Goal: Navigation & Orientation: Understand site structure

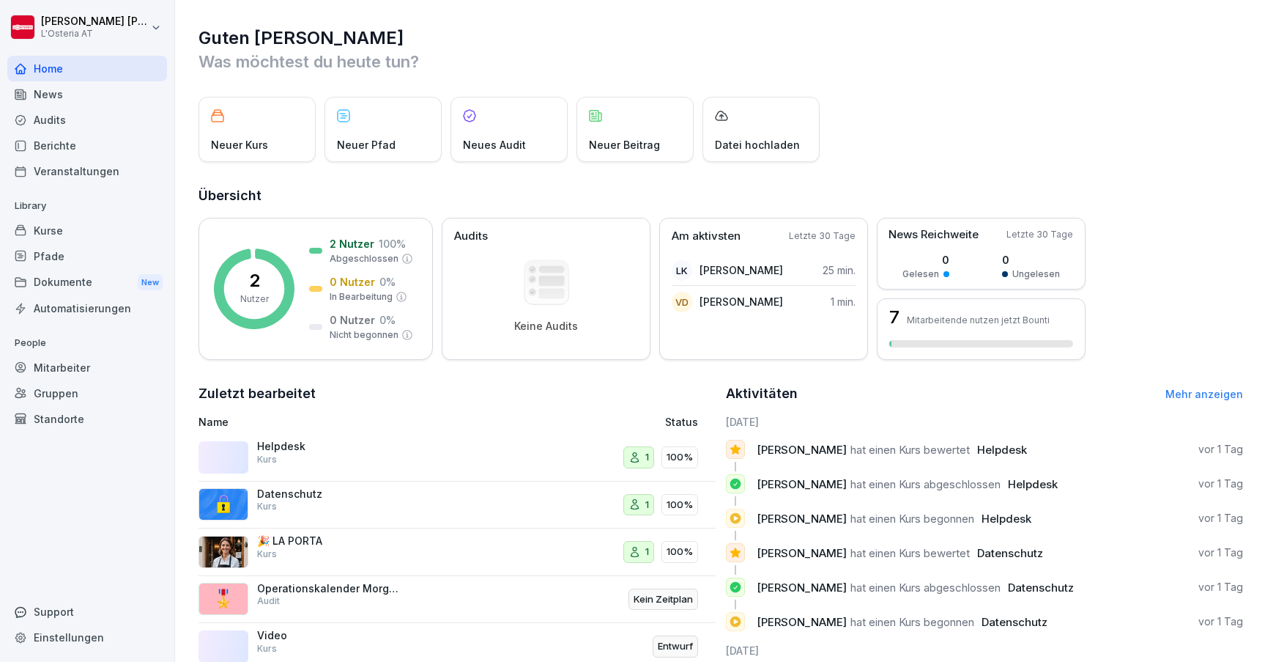
click at [75, 233] on div "Kurse" at bounding box center [87, 231] width 160 height 26
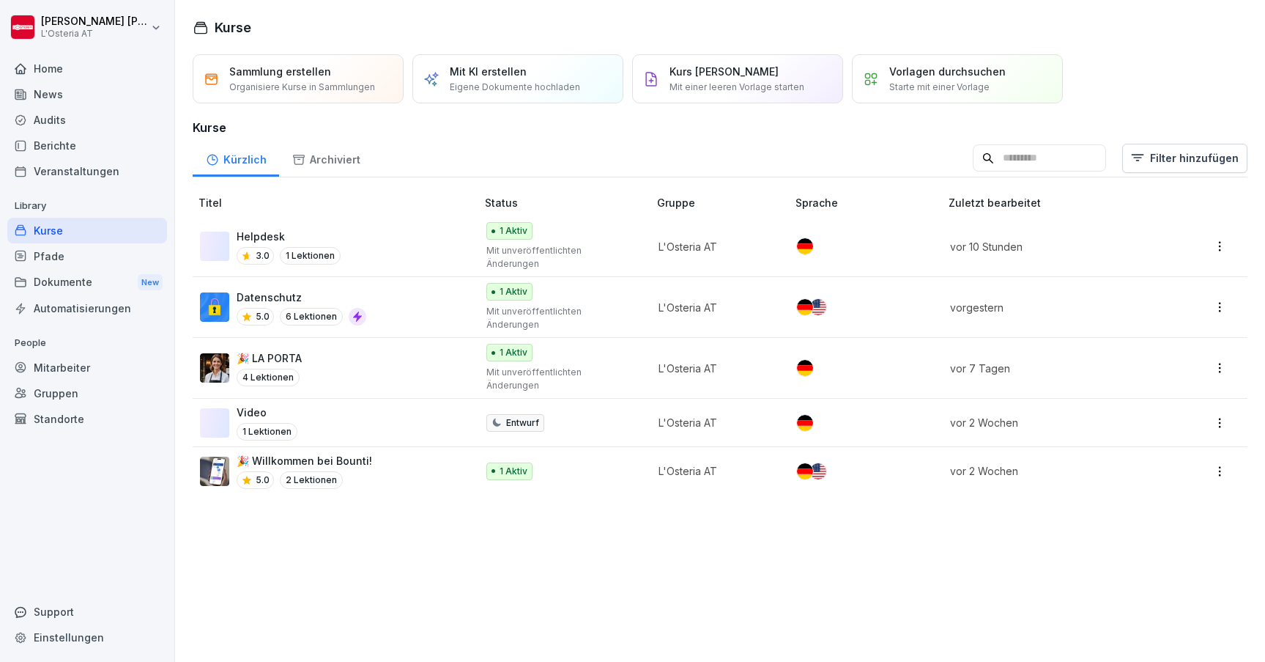
click at [53, 601] on div "Support" at bounding box center [87, 612] width 160 height 26
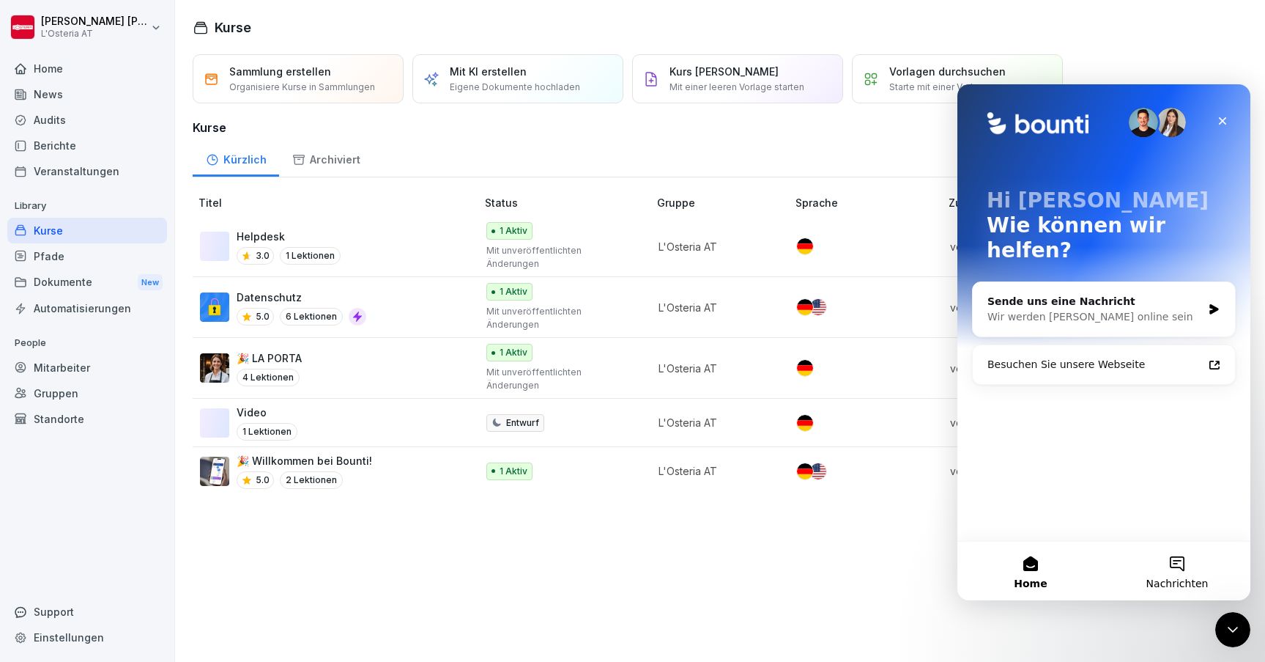
click at [1162, 576] on button "Nachrichten" at bounding box center [1177, 570] width 147 height 59
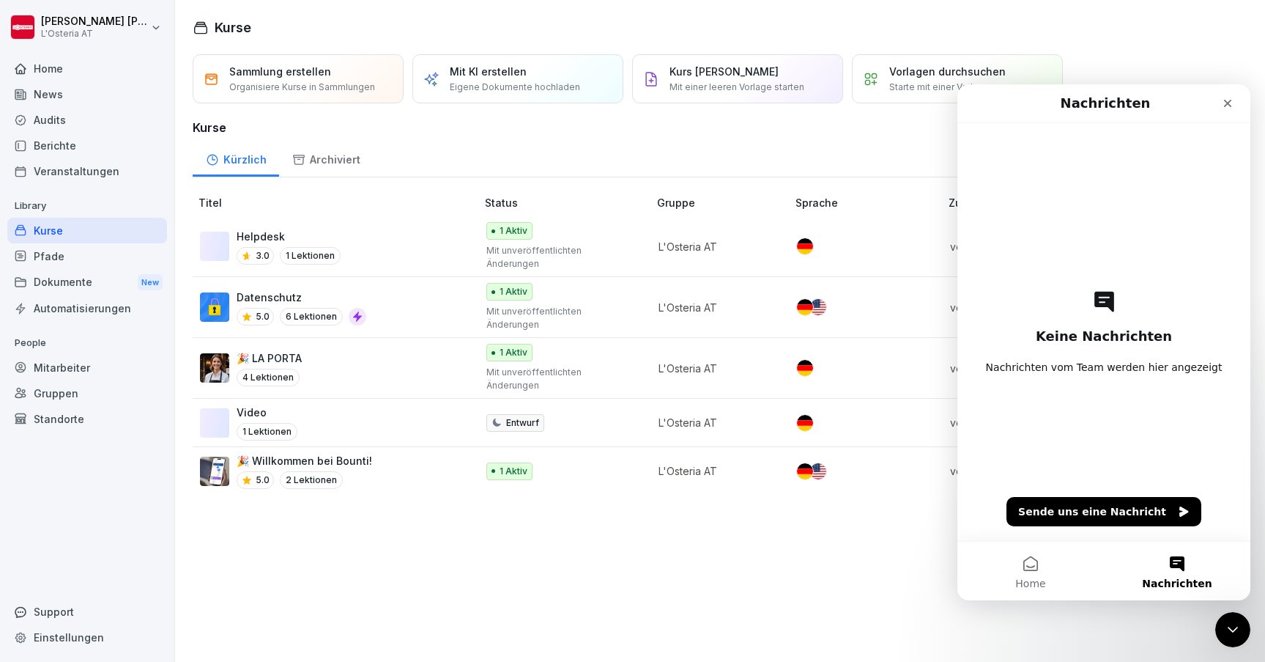
click at [873, 587] on div "Sammlung erstellen Organisiere Kurse in Sammlungen Mit KI erstellen Eigene Doku…" at bounding box center [720, 353] width 1090 height 615
click at [1224, 617] on div "Intercom-Nachrichtendienst schließen" at bounding box center [1230, 627] width 35 height 35
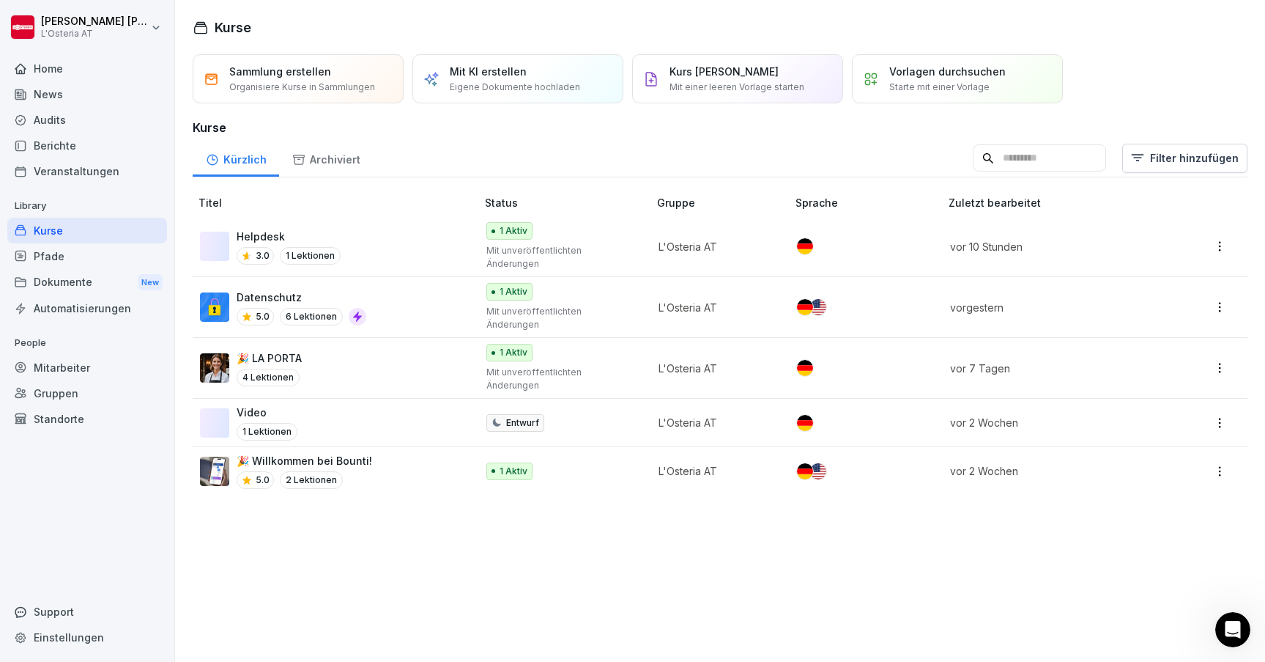
click at [56, 144] on div "Berichte" at bounding box center [87, 146] width 160 height 26
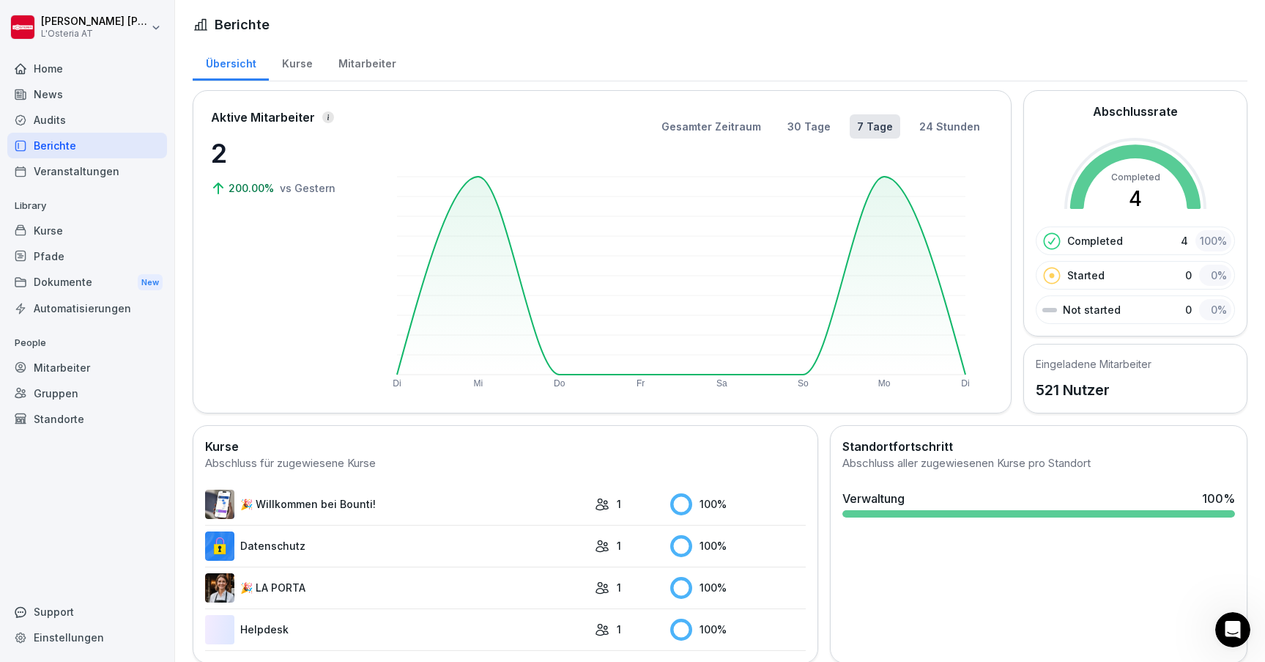
click at [52, 116] on div "Audits" at bounding box center [87, 120] width 160 height 26
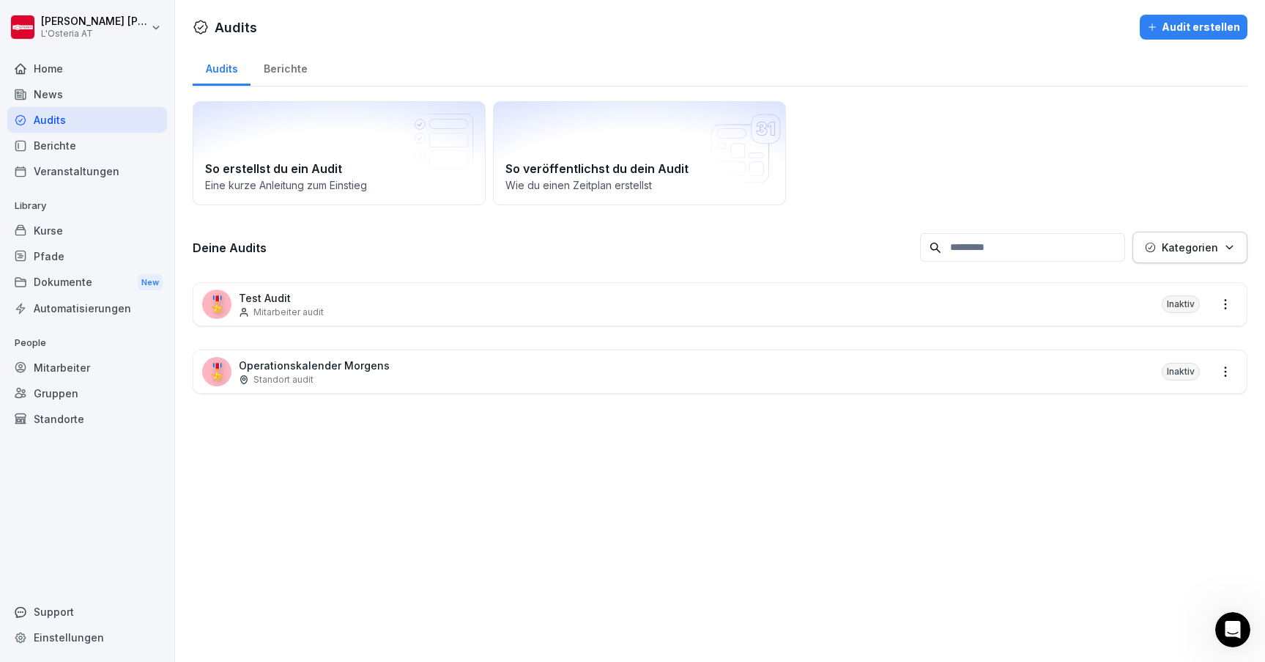
click at [51, 96] on div "News" at bounding box center [87, 94] width 160 height 26
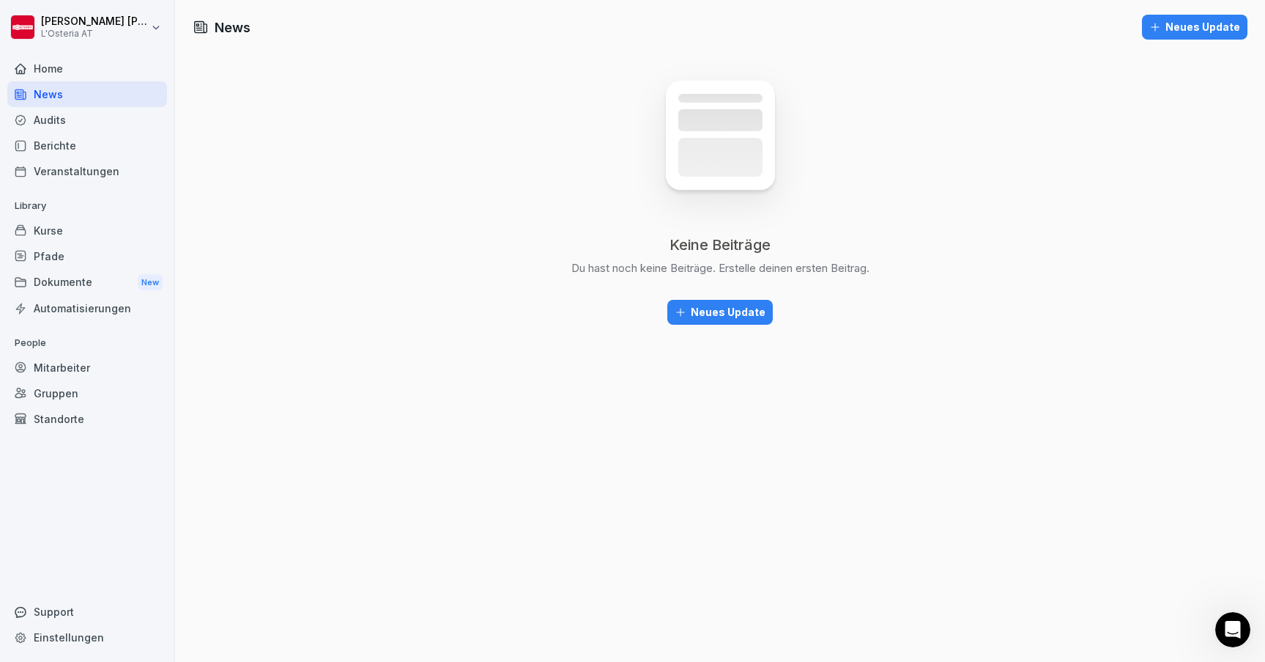
click at [689, 312] on div "Neues Update" at bounding box center [720, 312] width 91 height 16
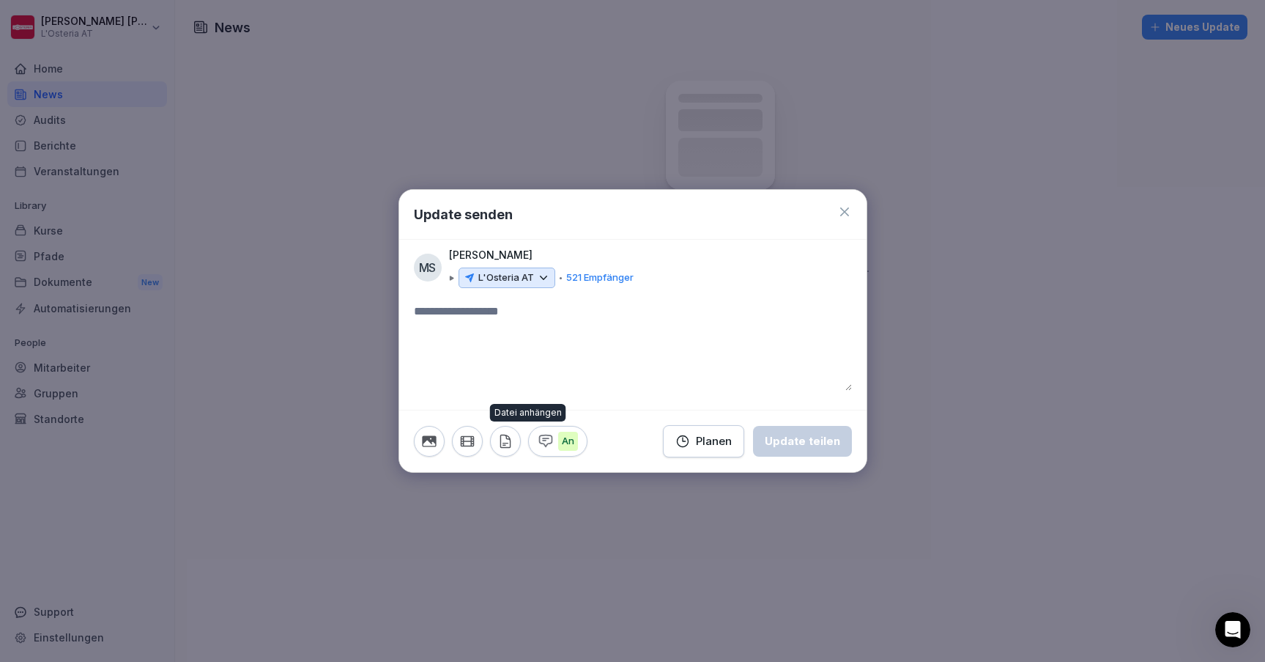
click at [500, 443] on icon "button" at bounding box center [505, 441] width 16 height 16
click at [845, 215] on icon at bounding box center [844, 211] width 15 height 15
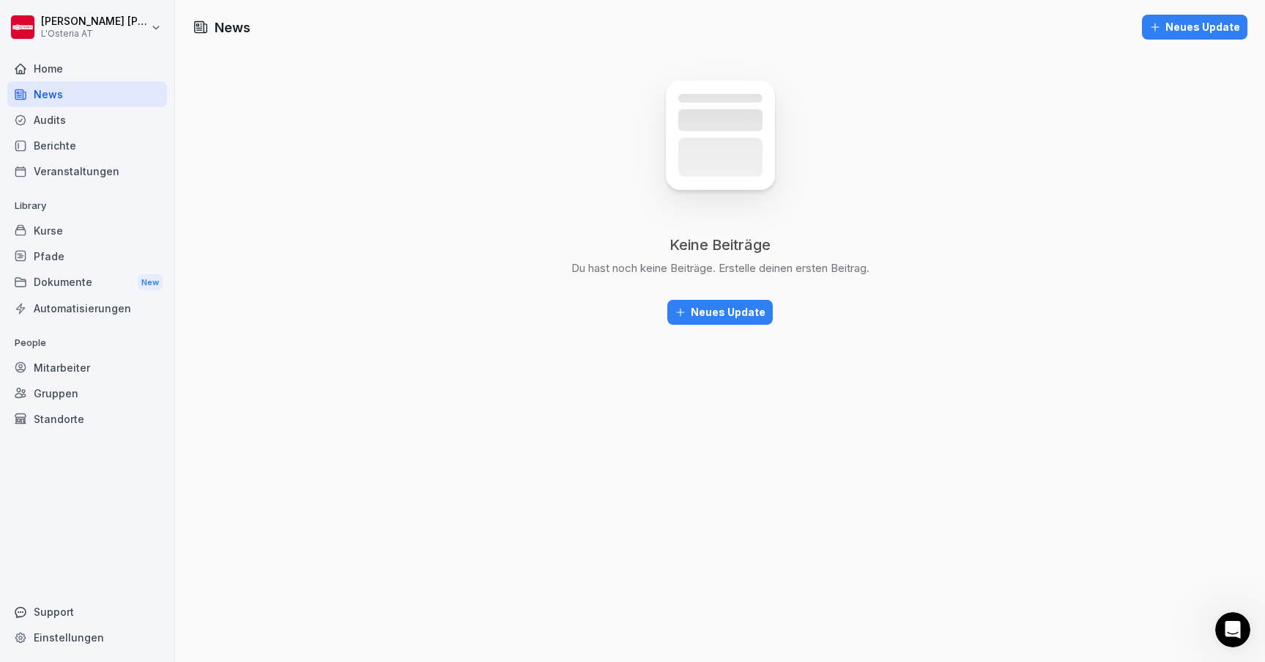
click at [45, 60] on div "Home" at bounding box center [87, 69] width 160 height 26
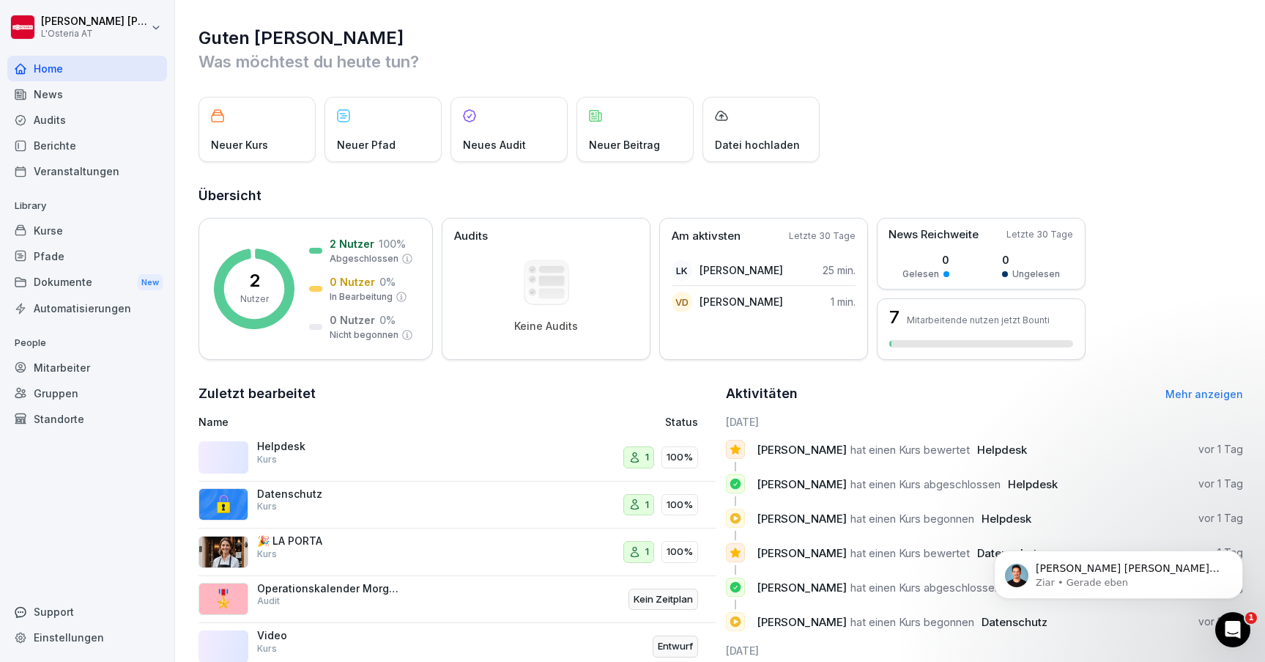
click at [60, 273] on div "Dokumente New" at bounding box center [87, 282] width 160 height 27
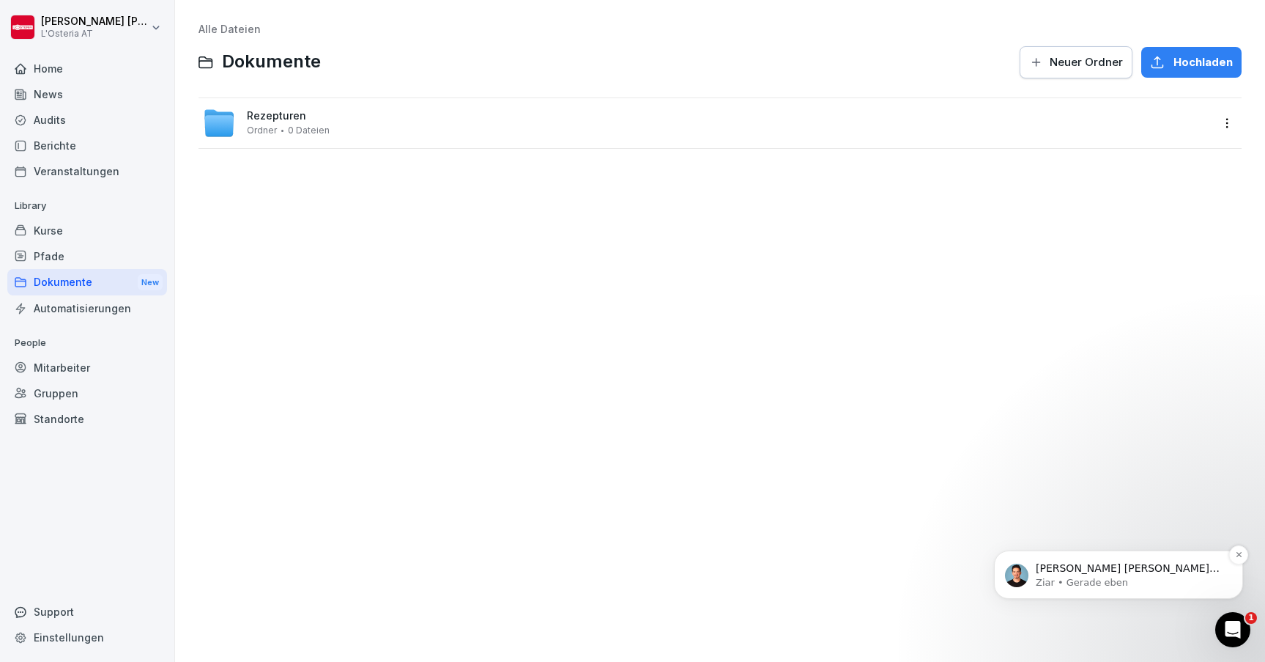
click at [1049, 569] on p "[PERSON_NAME] [PERSON_NAME] 👋 Willkommen in Bounti 🙌 Schaue dich um! Wenn du Fr…" at bounding box center [1130, 568] width 189 height 15
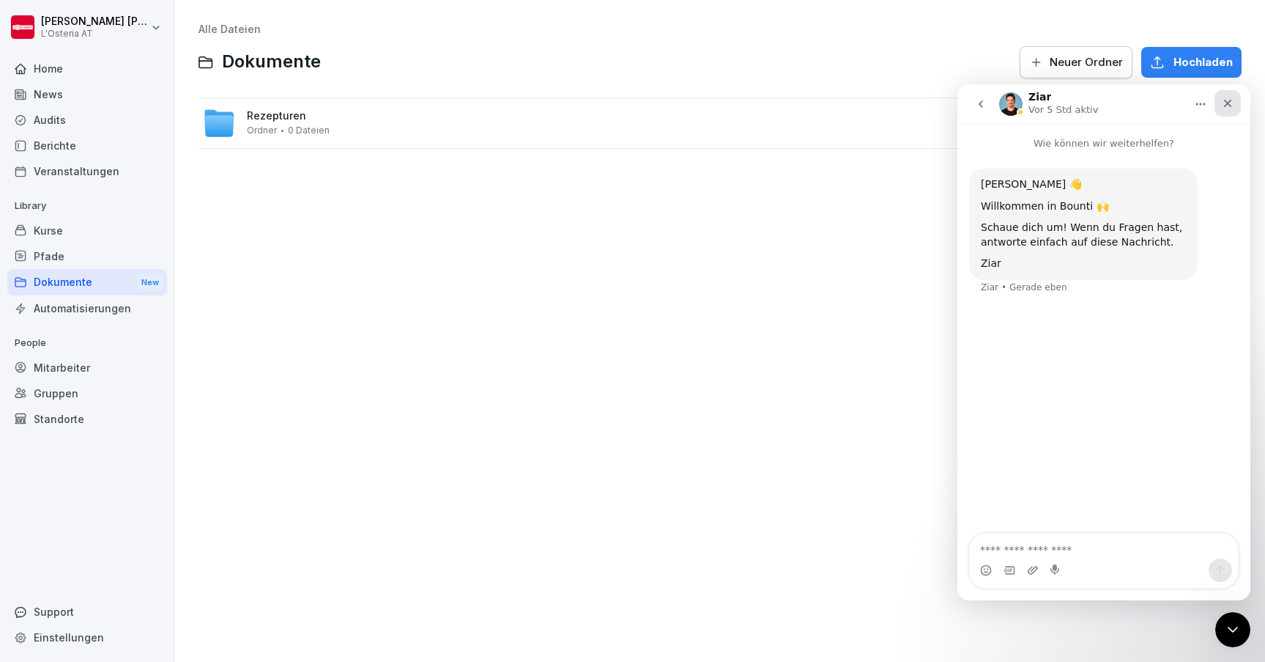
click at [1234, 105] on div "Schließen" at bounding box center [1228, 103] width 26 height 26
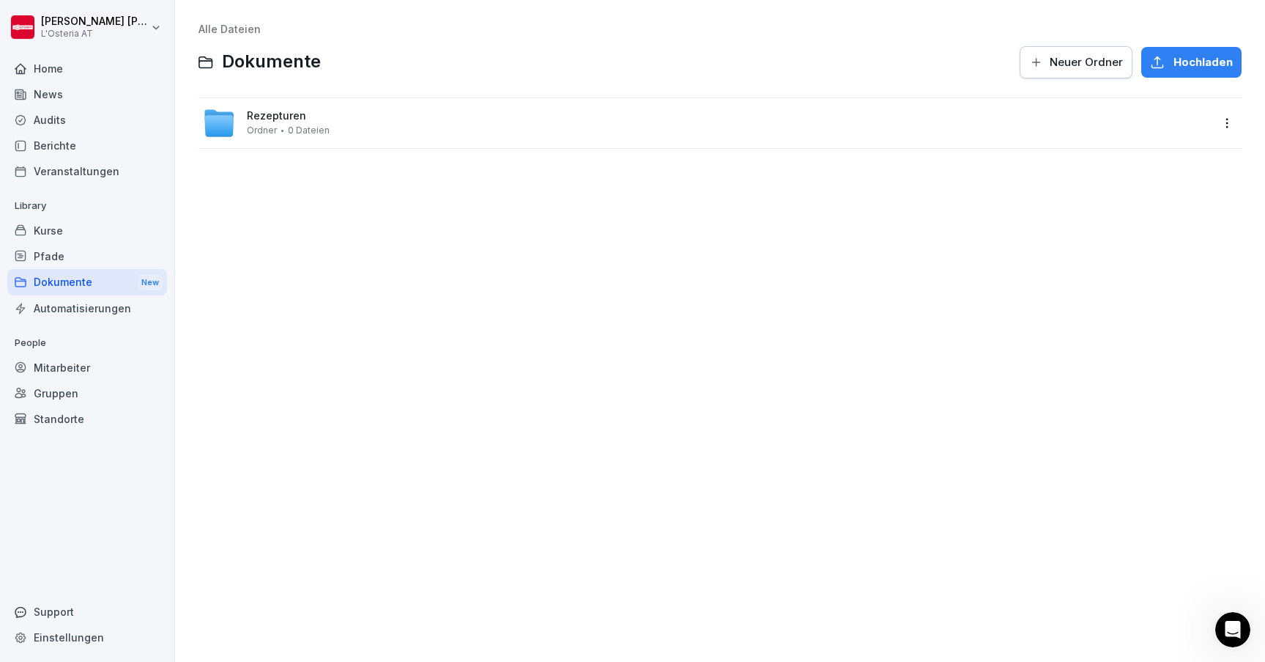
click at [71, 374] on div "Mitarbeiter" at bounding box center [87, 368] width 160 height 26
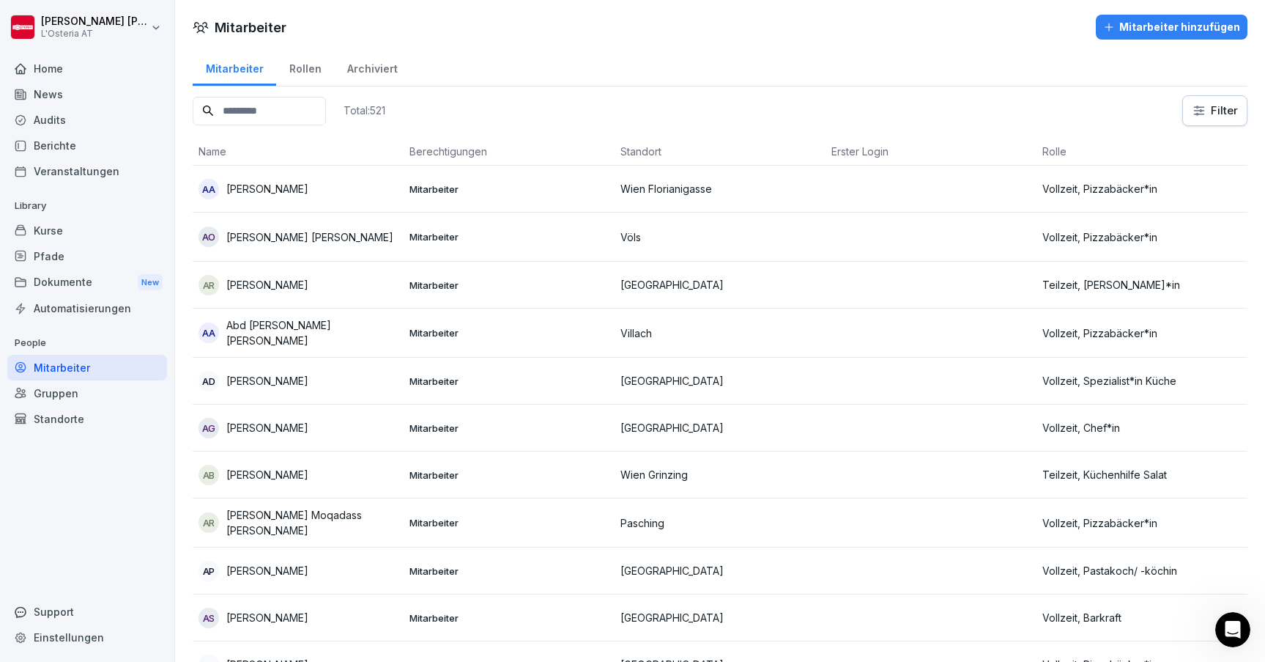
click at [60, 232] on div "Kurse" at bounding box center [87, 231] width 160 height 26
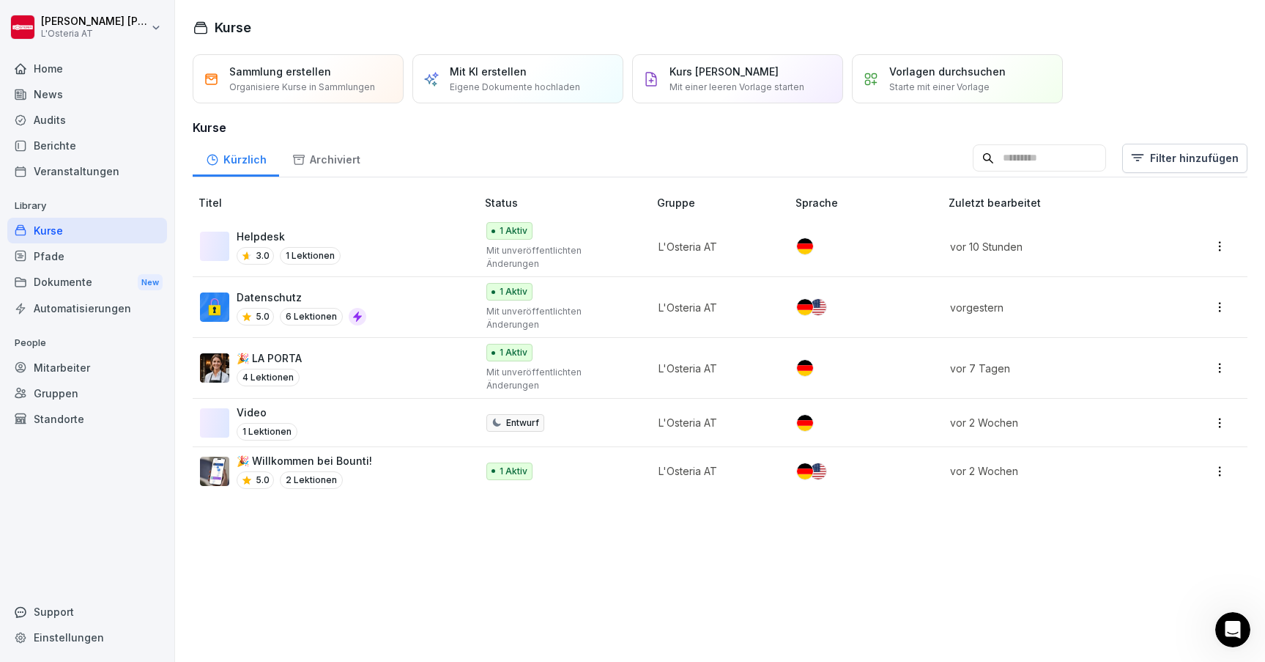
click at [57, 258] on div "Pfade" at bounding box center [87, 256] width 160 height 26
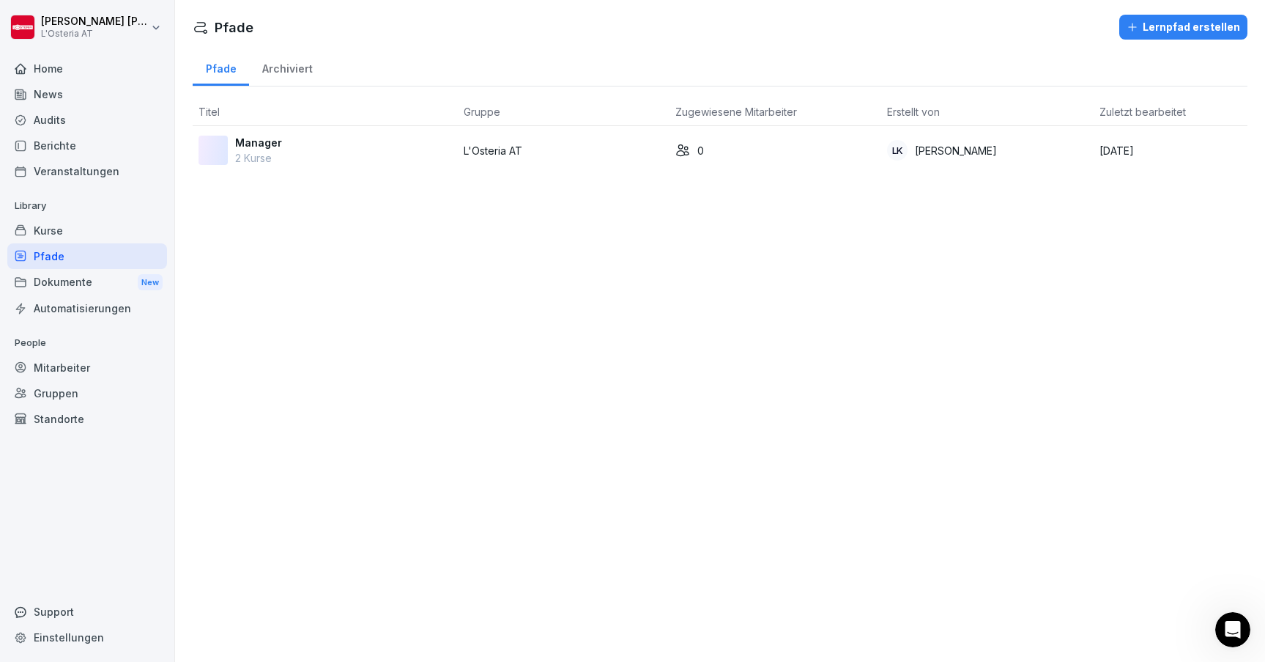
click at [59, 285] on div "Dokumente New" at bounding box center [87, 282] width 160 height 27
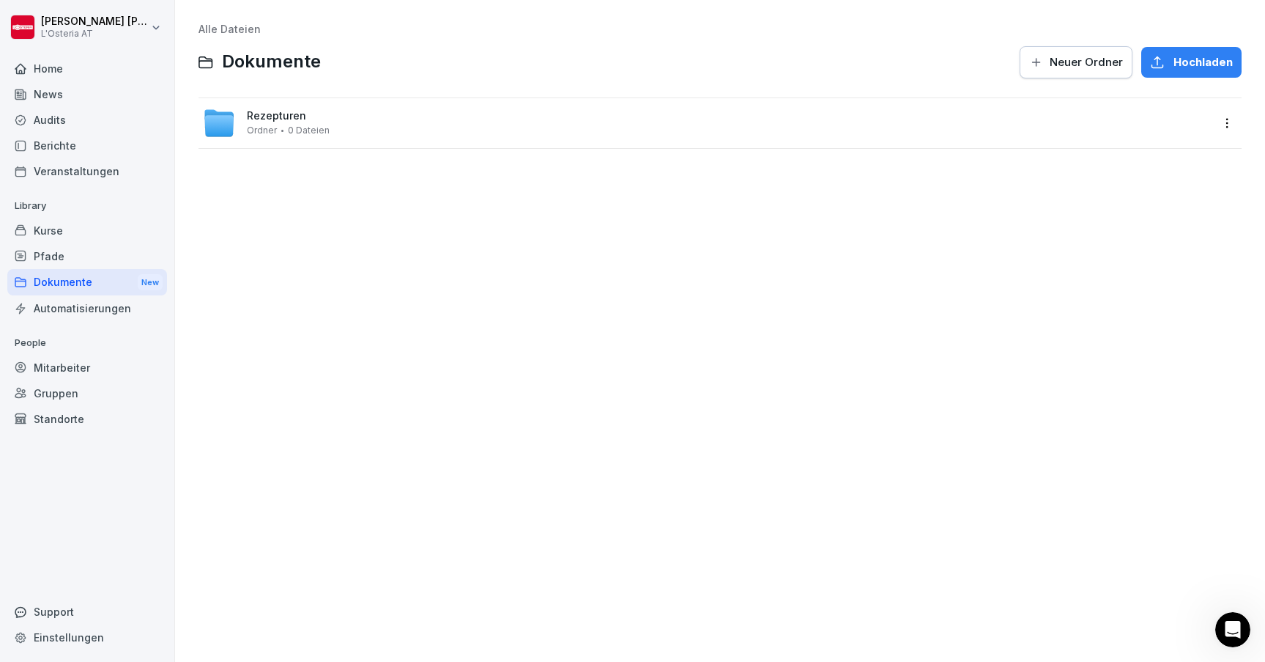
click at [51, 232] on div "Kurse" at bounding box center [87, 231] width 160 height 26
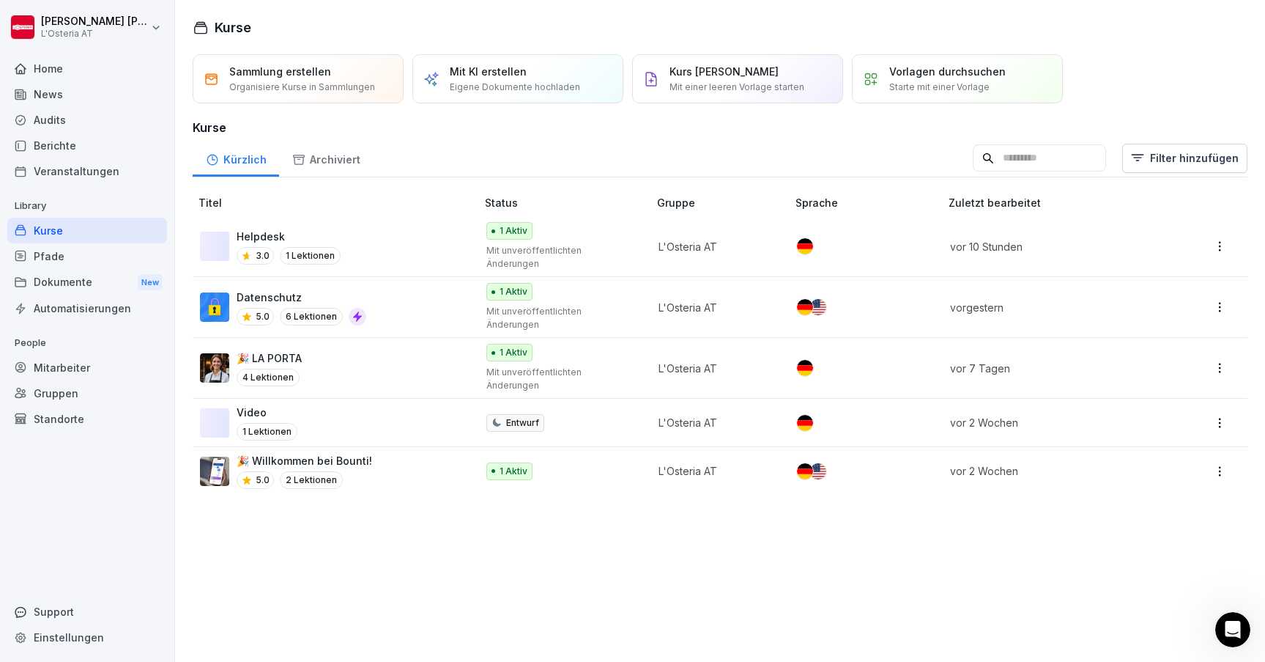
click at [60, 635] on div "Einstellungen" at bounding box center [87, 637] width 160 height 26
select select "**"
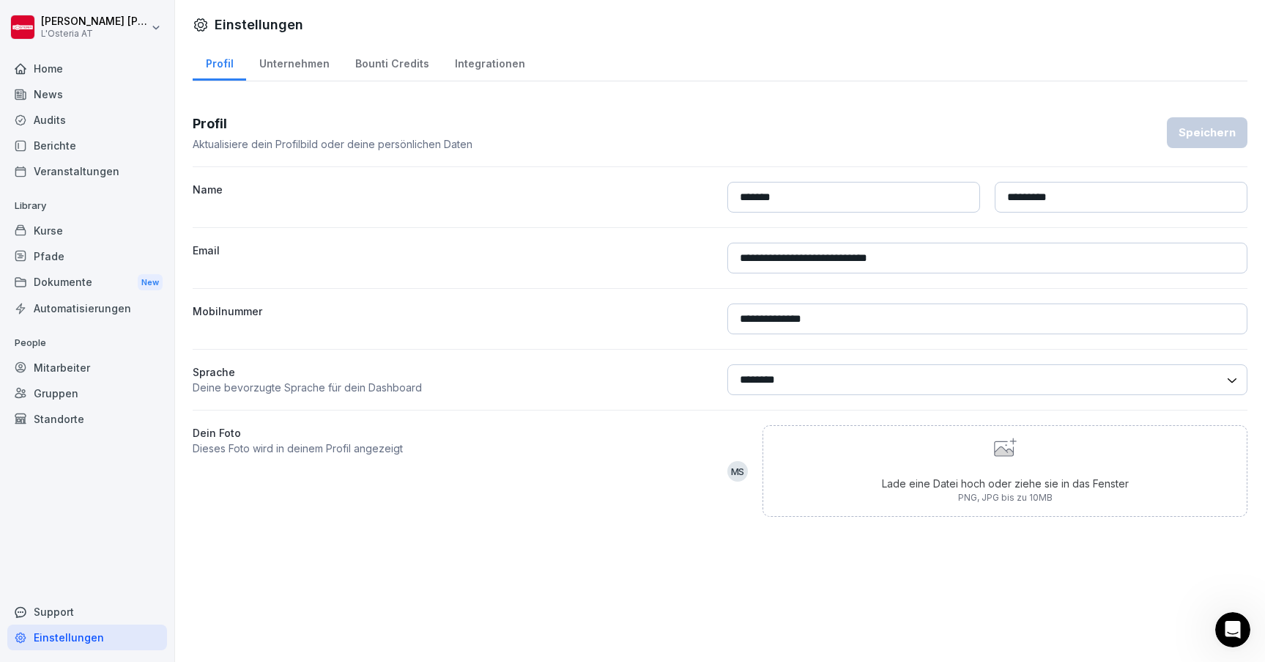
click at [53, 615] on div "Support" at bounding box center [87, 612] width 160 height 26
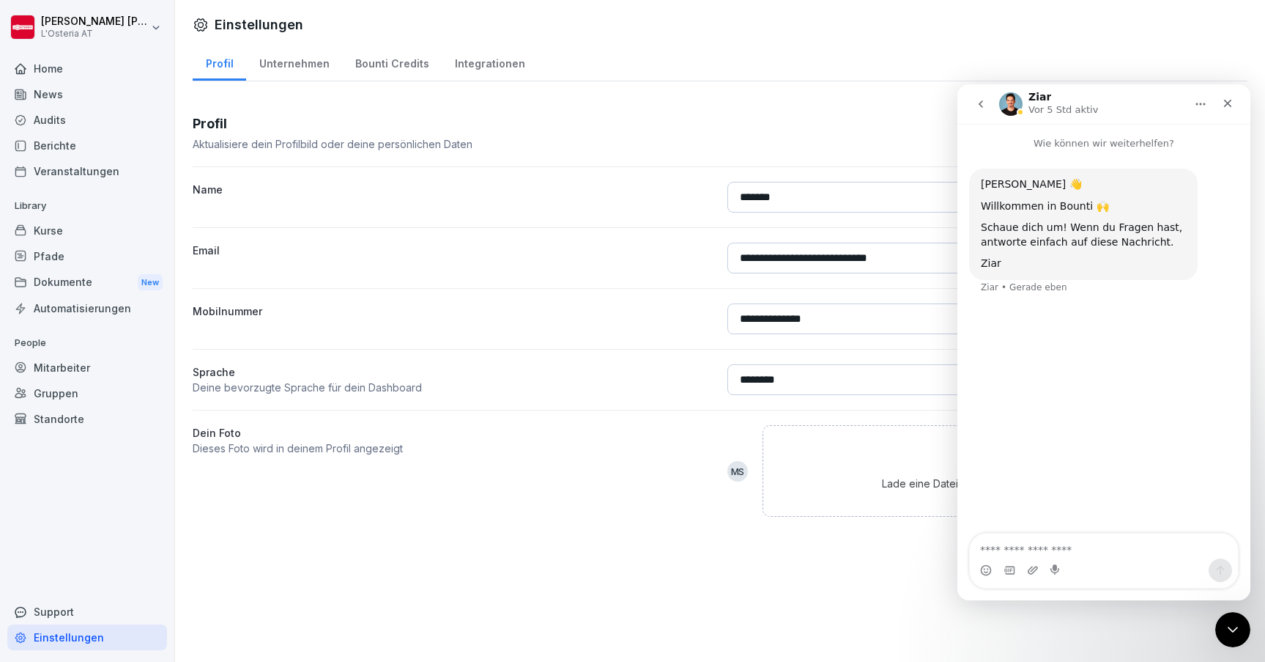
click at [984, 97] on button "go back" at bounding box center [981, 104] width 28 height 28
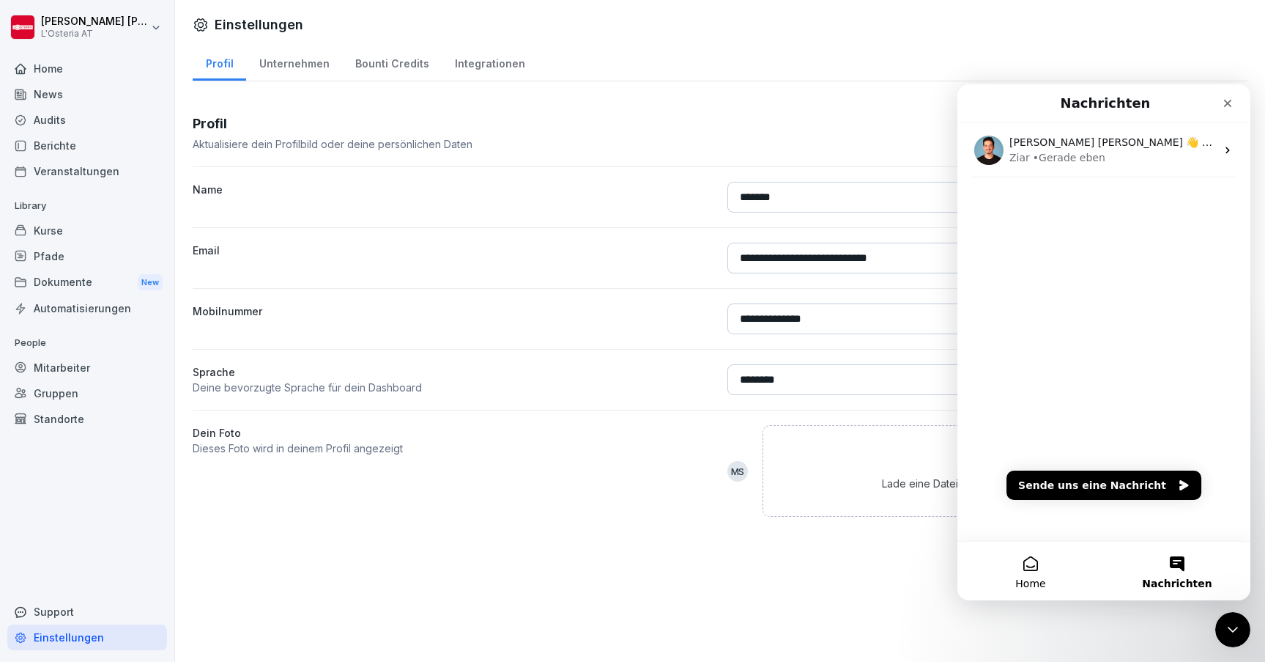
click at [1033, 585] on span "Home" at bounding box center [1030, 583] width 30 height 10
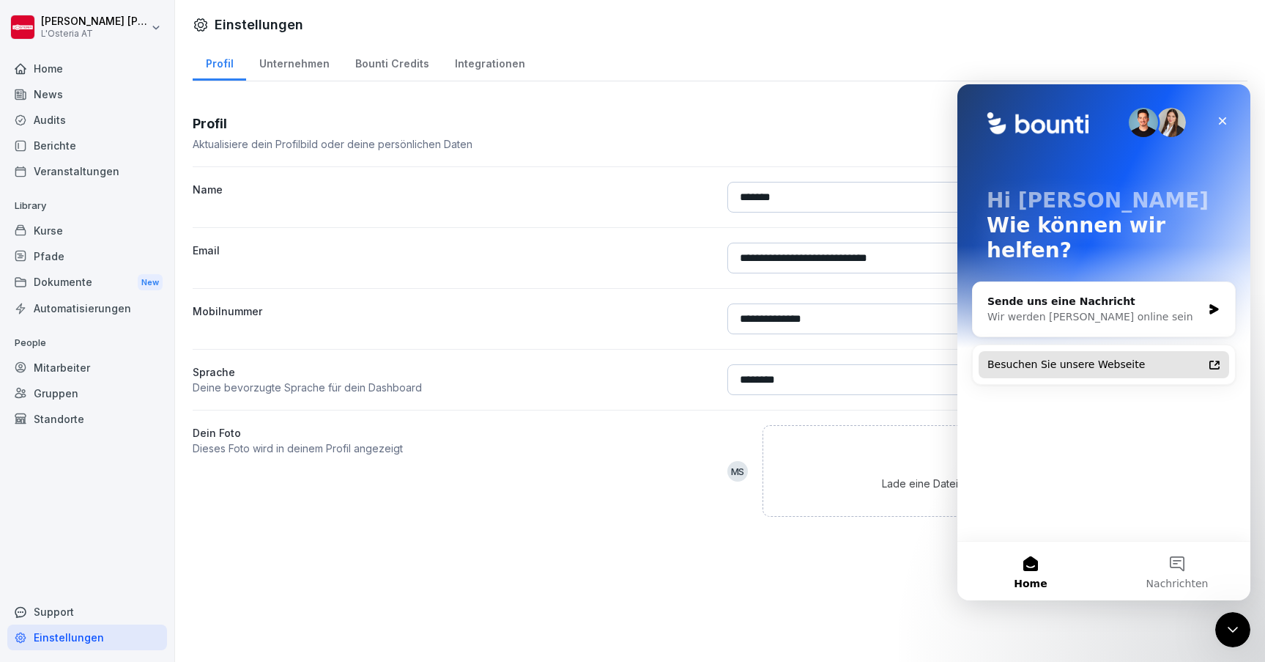
click at [1095, 357] on div "Besuchen Sie unsere Webseite" at bounding box center [1095, 364] width 215 height 15
click at [1236, 626] on icon "Intercom-Nachrichtendienst schließen" at bounding box center [1231, 627] width 18 height 18
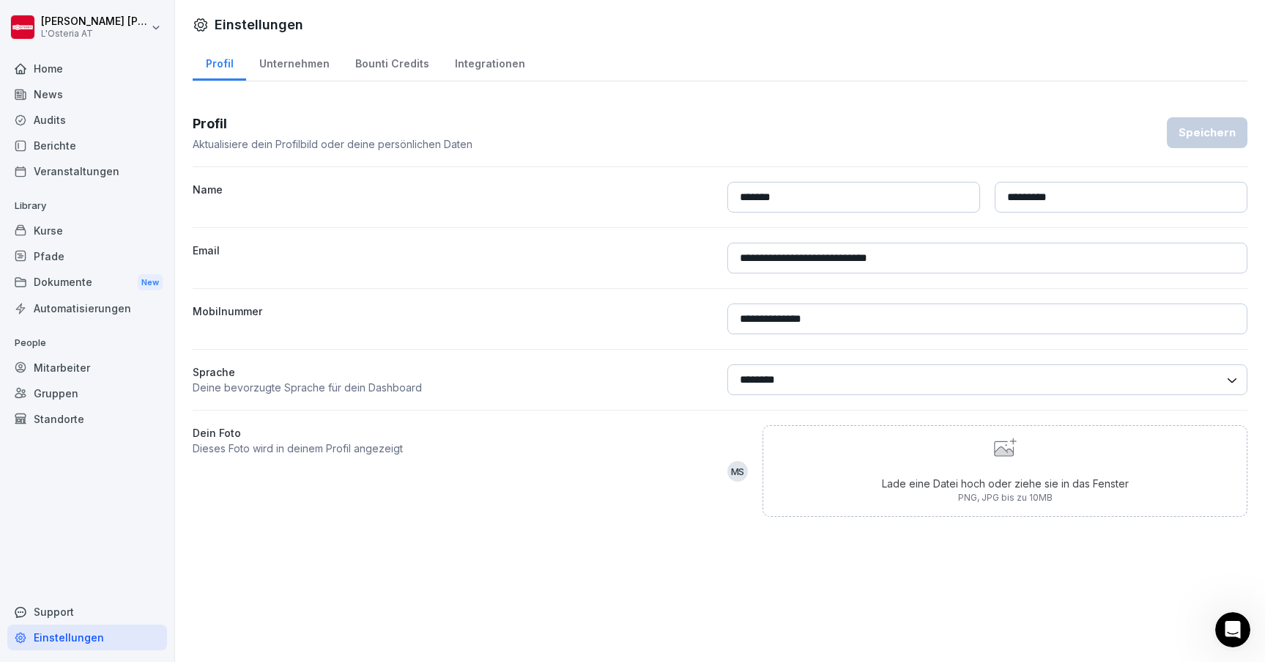
click at [77, 177] on div "Veranstaltungen" at bounding box center [87, 171] width 160 height 26
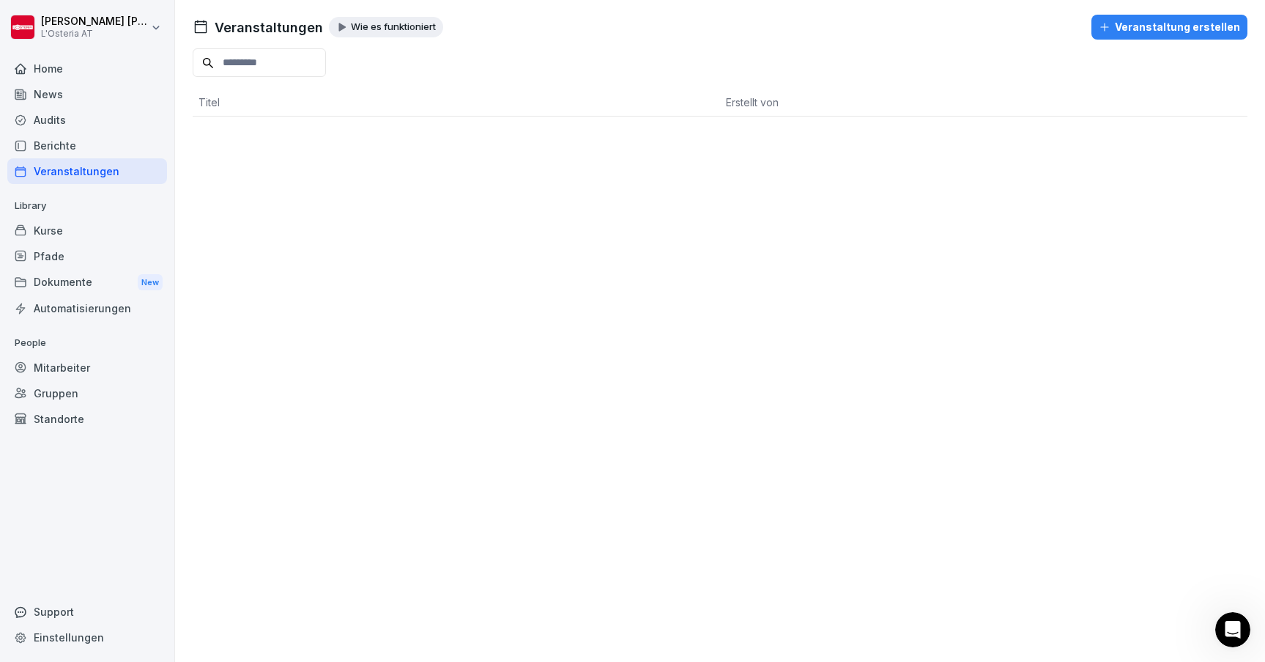
click at [378, 26] on p "Wie es funktioniert" at bounding box center [393, 27] width 85 height 12
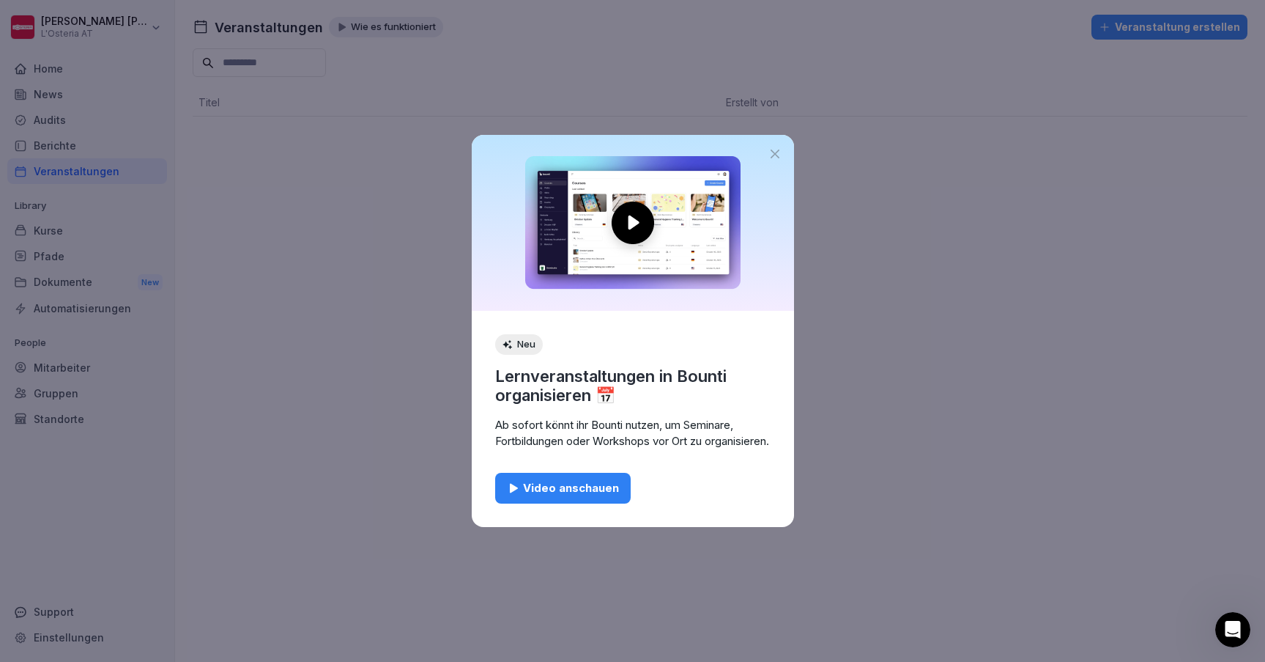
click at [582, 495] on div "Video anschauen" at bounding box center [563, 488] width 112 height 16
click at [777, 149] on icon at bounding box center [775, 153] width 9 height 9
